Goal: Information Seeking & Learning: Check status

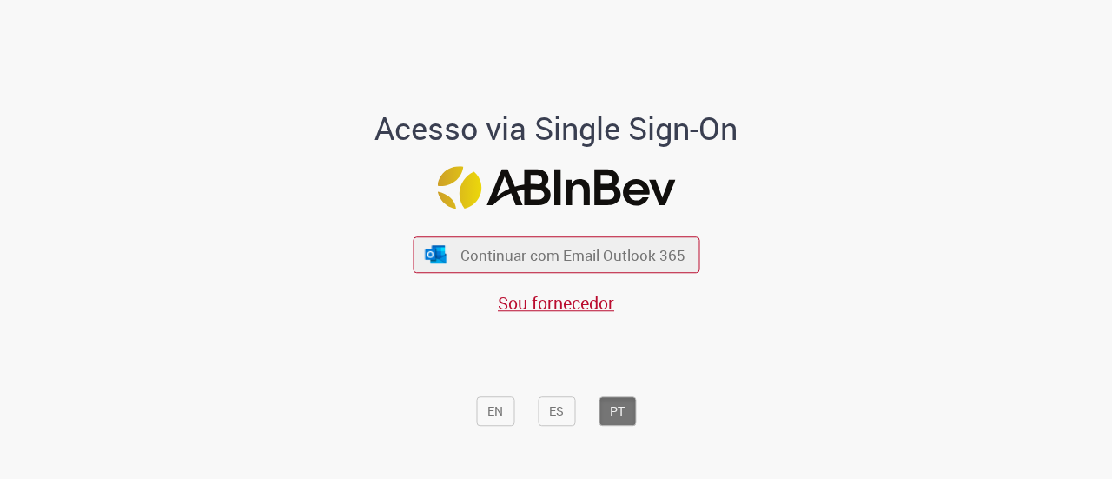
click at [453, 244] on button "Continuar com Email Outlook 365" at bounding box center [556, 255] width 287 height 36
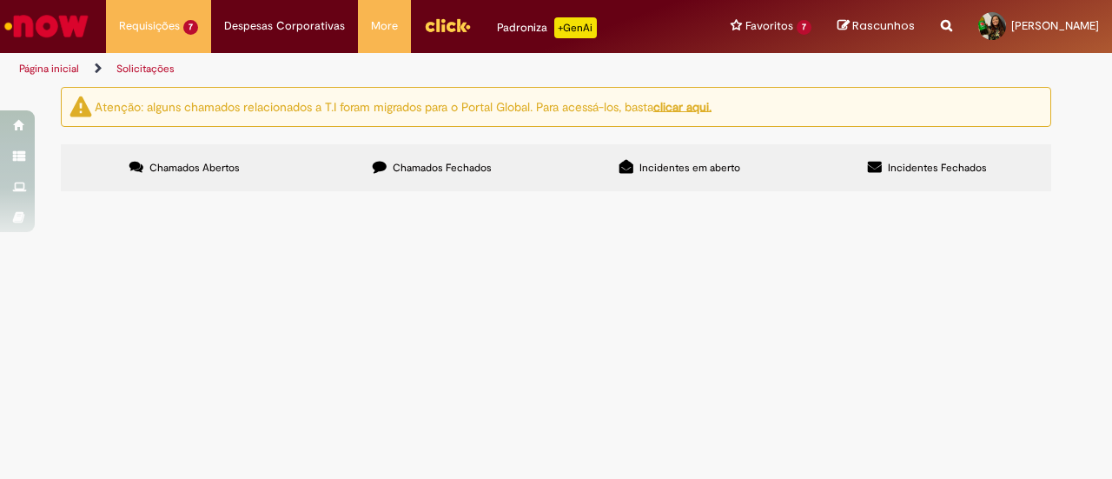
scroll to position [290, 0]
click at [0, 0] on span "Boa tarde, Realizamos duas reduções no primeiro semestre de ajudante de distrib…" at bounding box center [0, 0] width 0 height 0
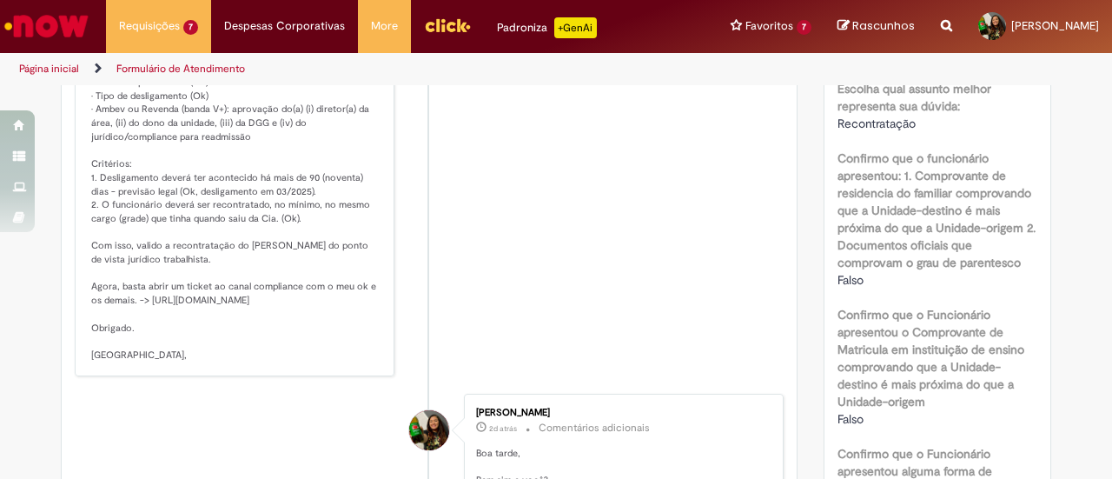
scroll to position [490, 0]
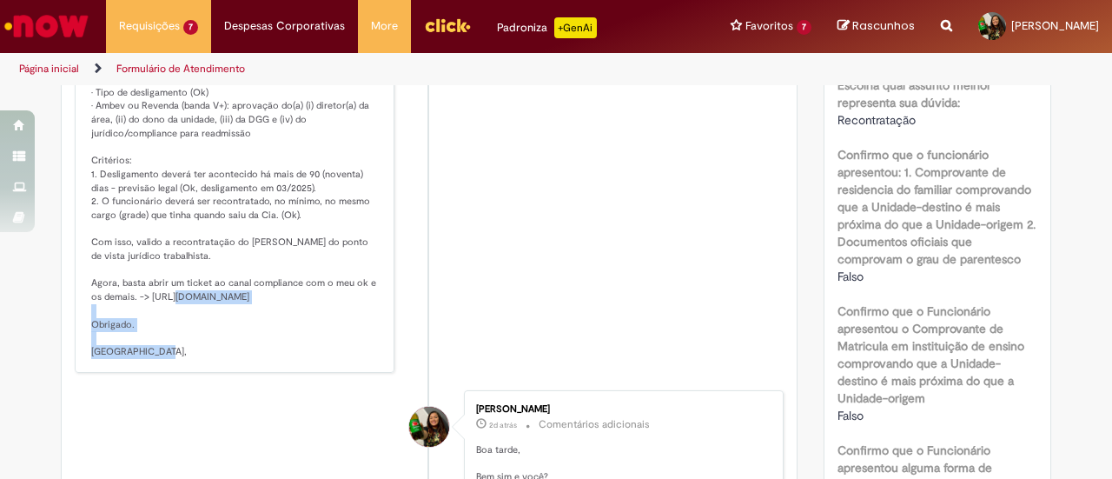
drag, startPoint x: 339, startPoint y: 294, endPoint x: 142, endPoint y: 293, distance: 196.3
click at [142, 293] on p "Dai, boa tarde. Tudo bem? Encaminho os requisitos para recontratação. Regra ger…" at bounding box center [235, 160] width 289 height 395
copy p "https://canalcomplianceambev.aliant.com.br/"
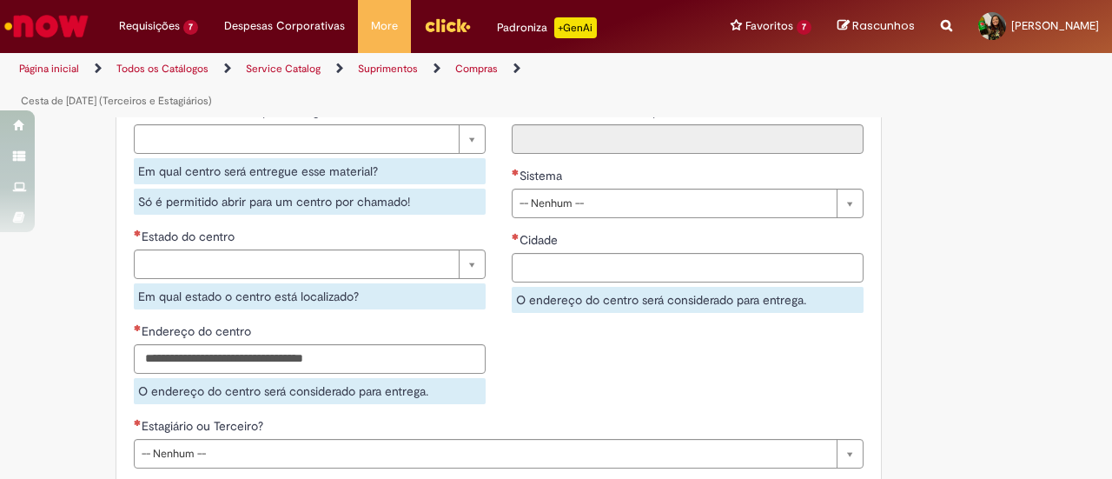
scroll to position [634, 0]
